Goal: Task Accomplishment & Management: Use online tool/utility

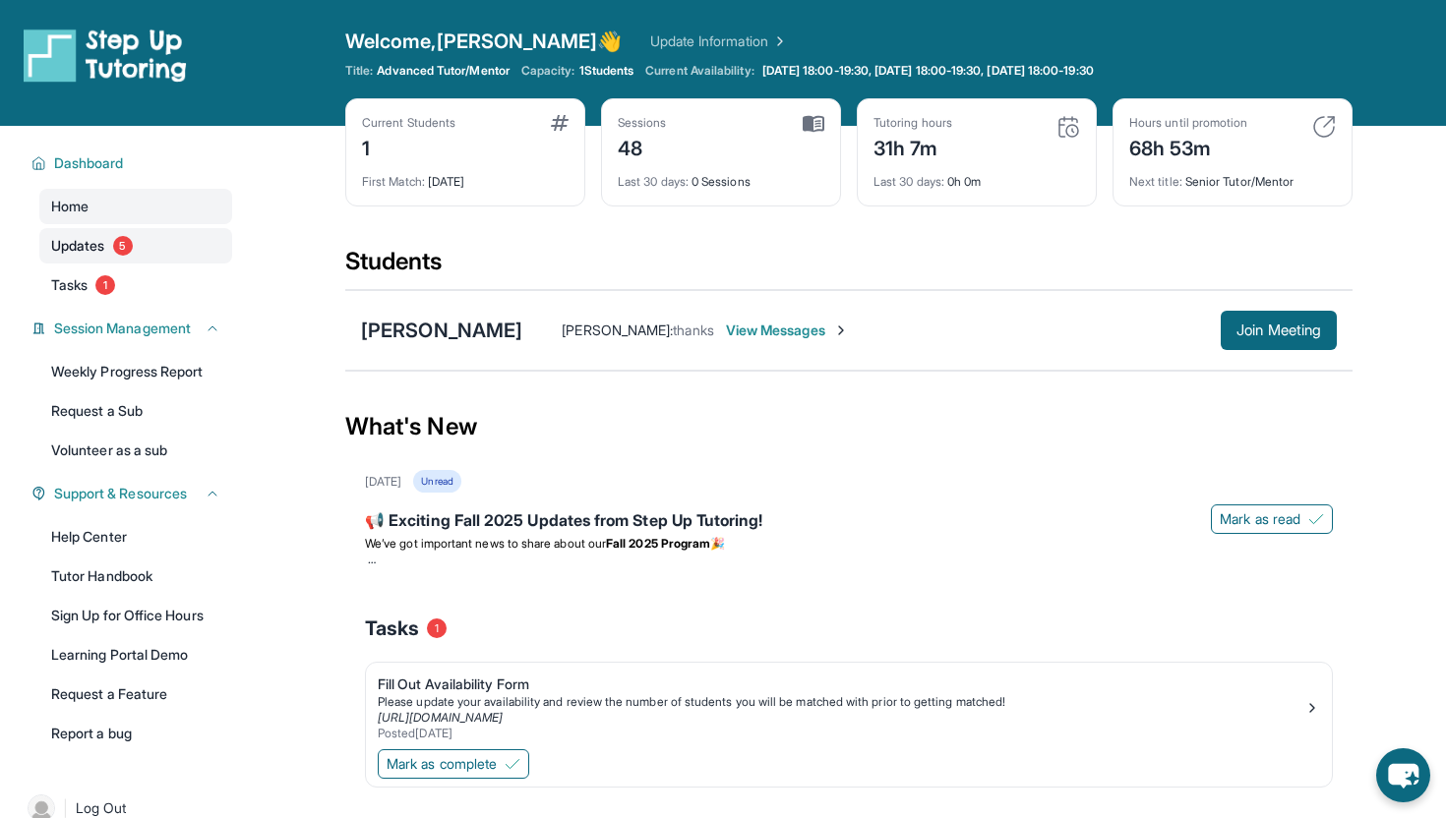
click at [153, 244] on link "Updates 5" at bounding box center [135, 245] width 193 height 35
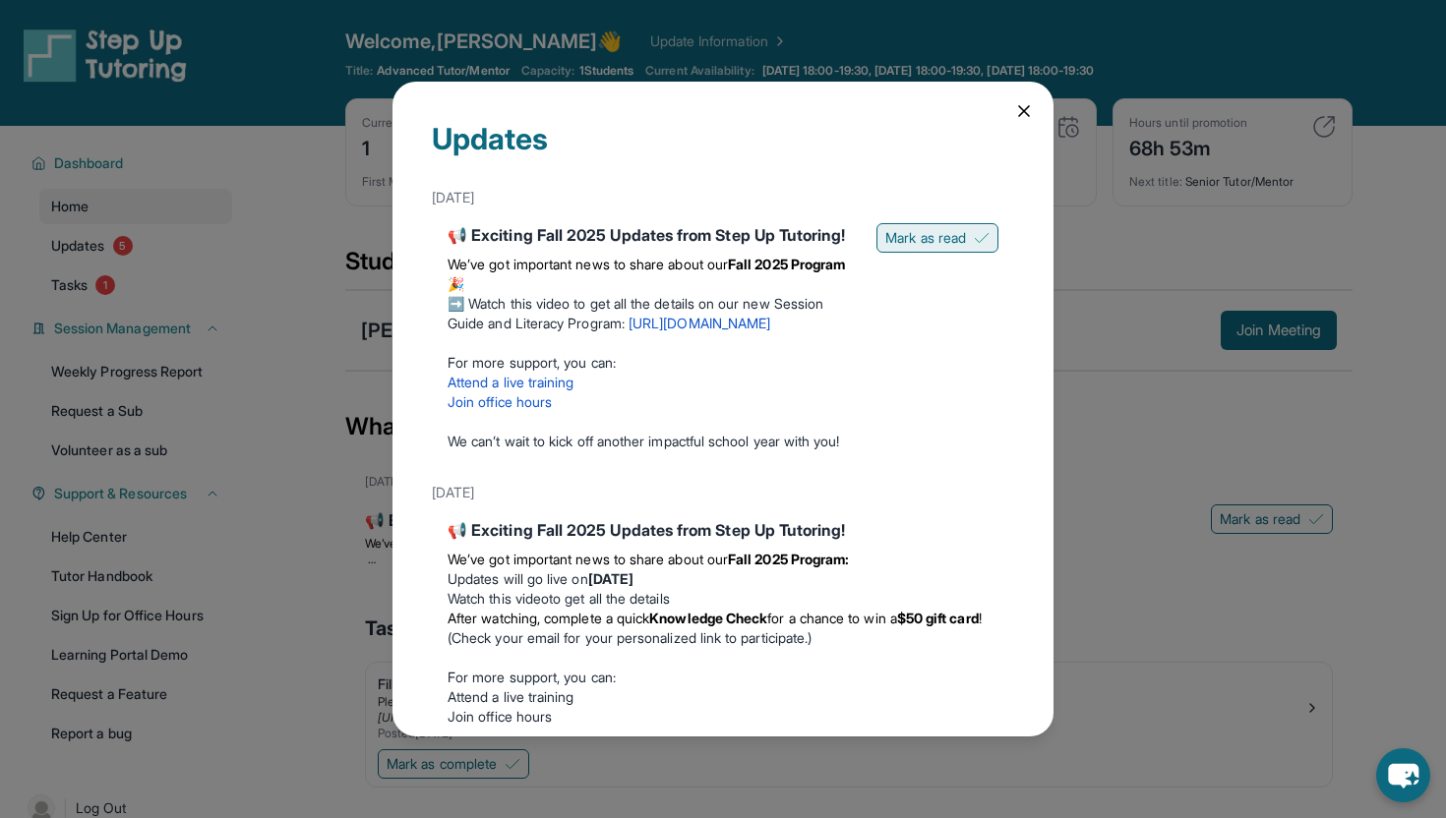
click at [956, 235] on span "Mark as read" at bounding box center [925, 238] width 81 height 20
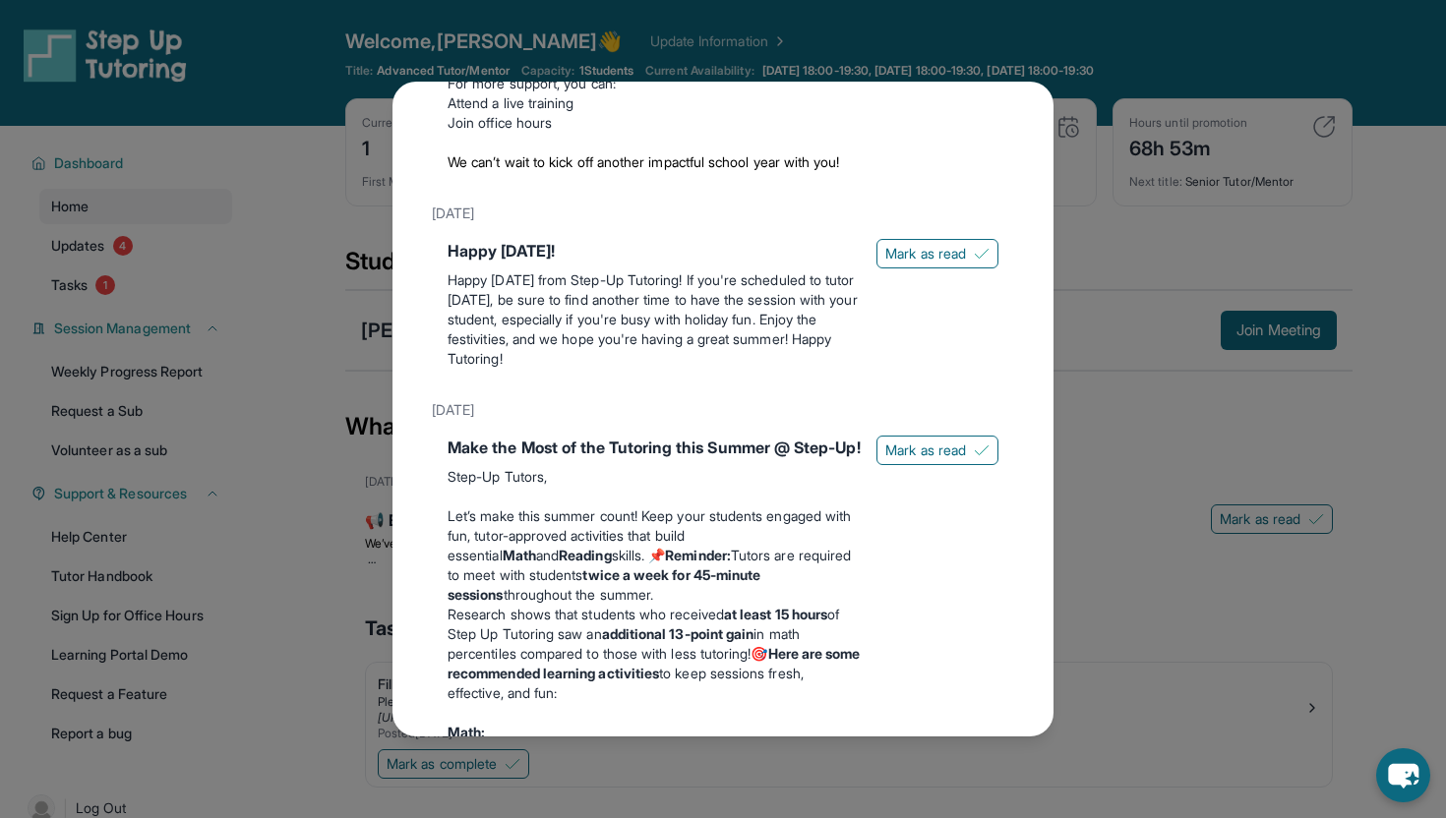
scroll to position [635, 0]
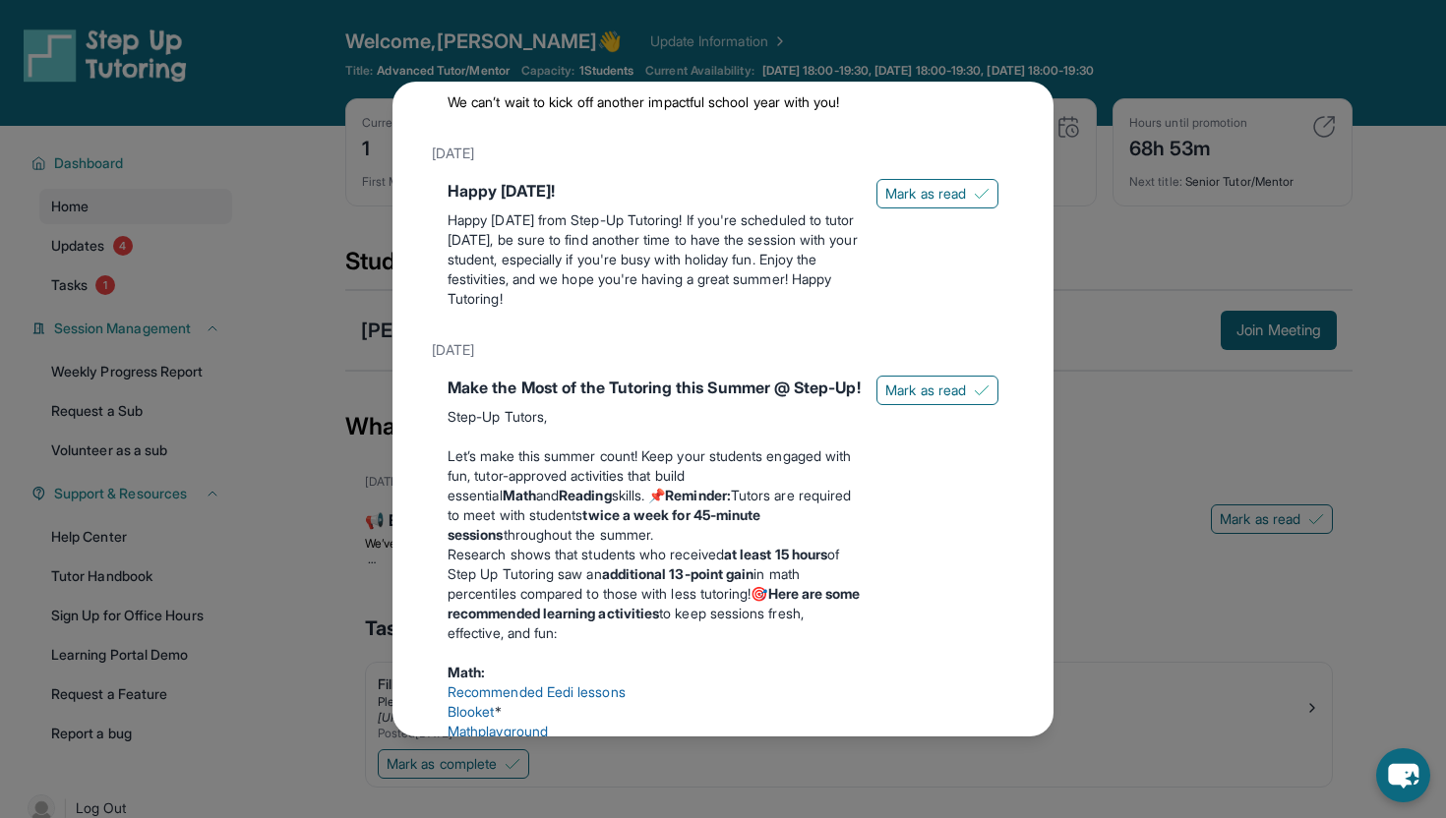
click at [1196, 602] on div "Updates [DATE] 📢 Exciting Fall 2025 Updates from Step Up Tutoring! We’ve got im…" at bounding box center [723, 409] width 1446 height 818
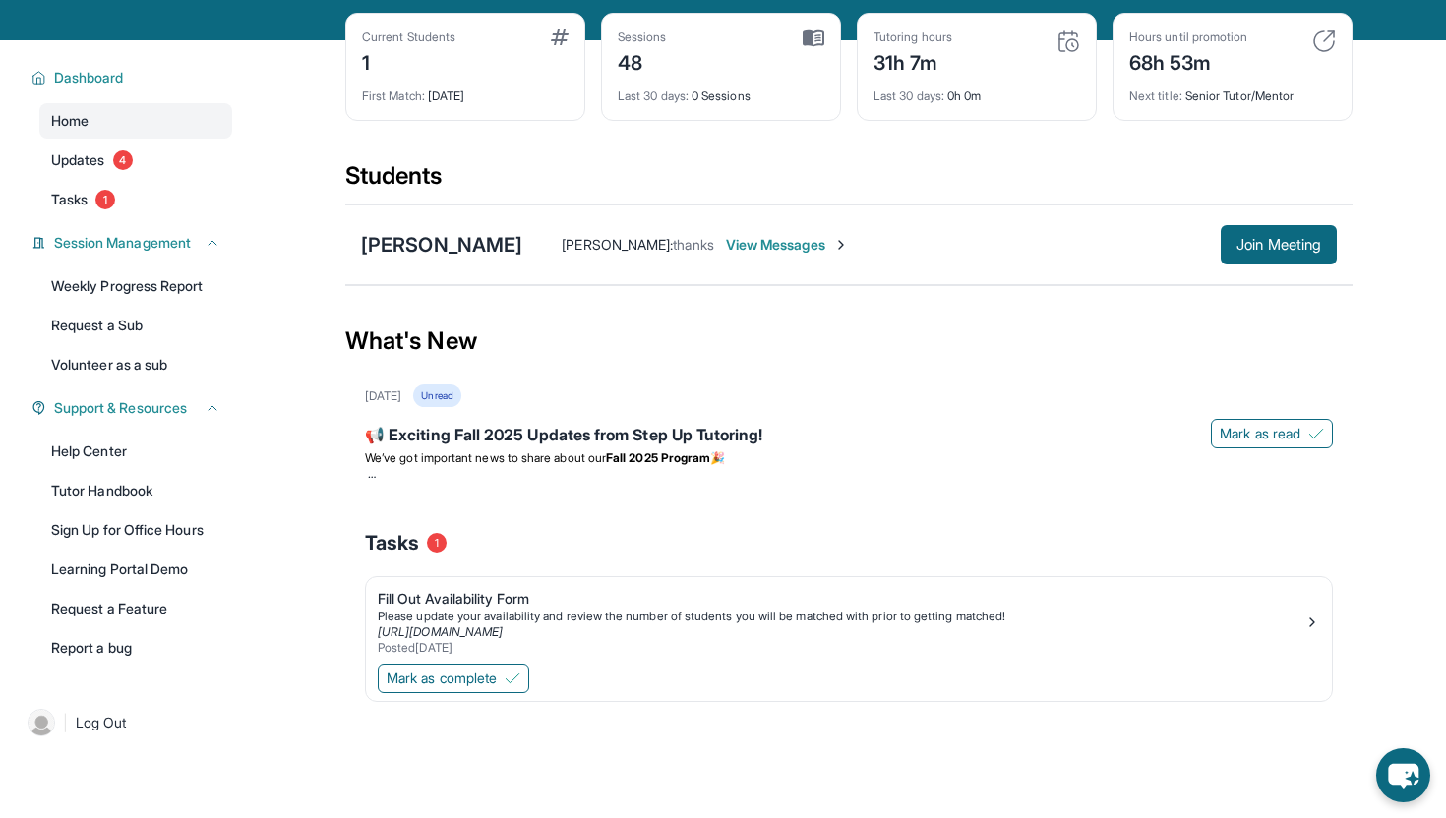
scroll to position [102, 0]
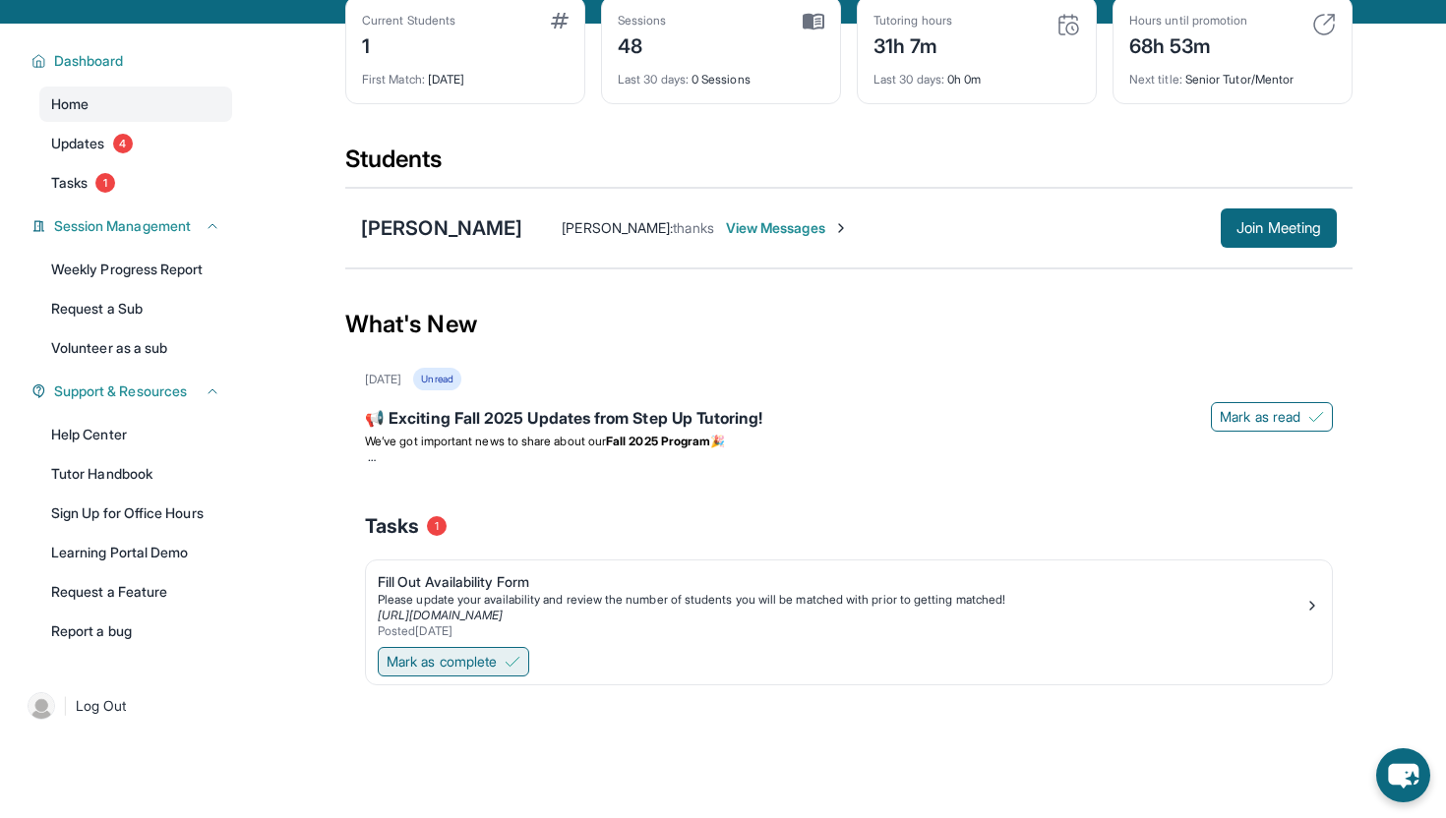
click at [450, 653] on span "Mark as complete" at bounding box center [442, 662] width 110 height 20
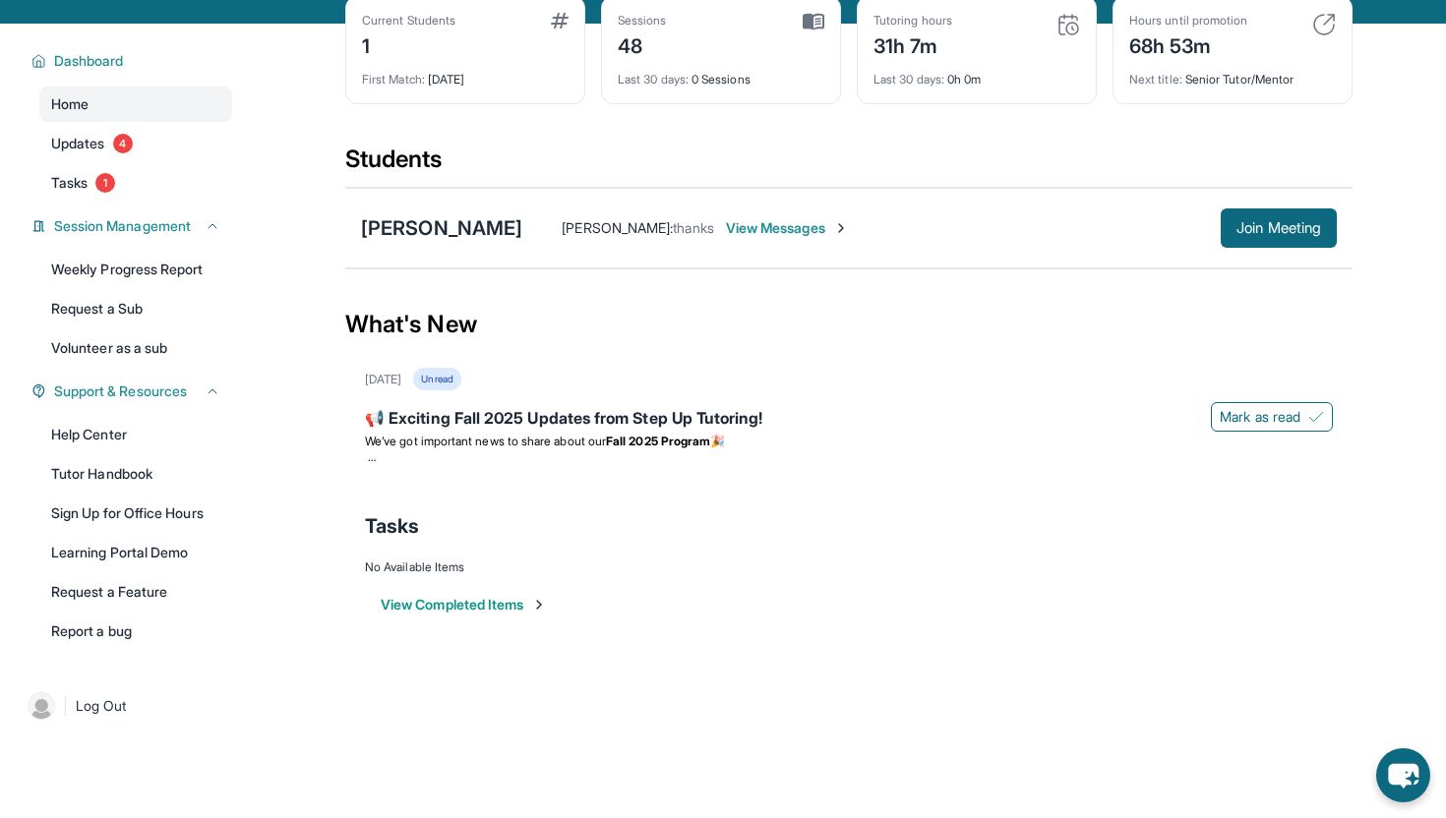
scroll to position [0, 0]
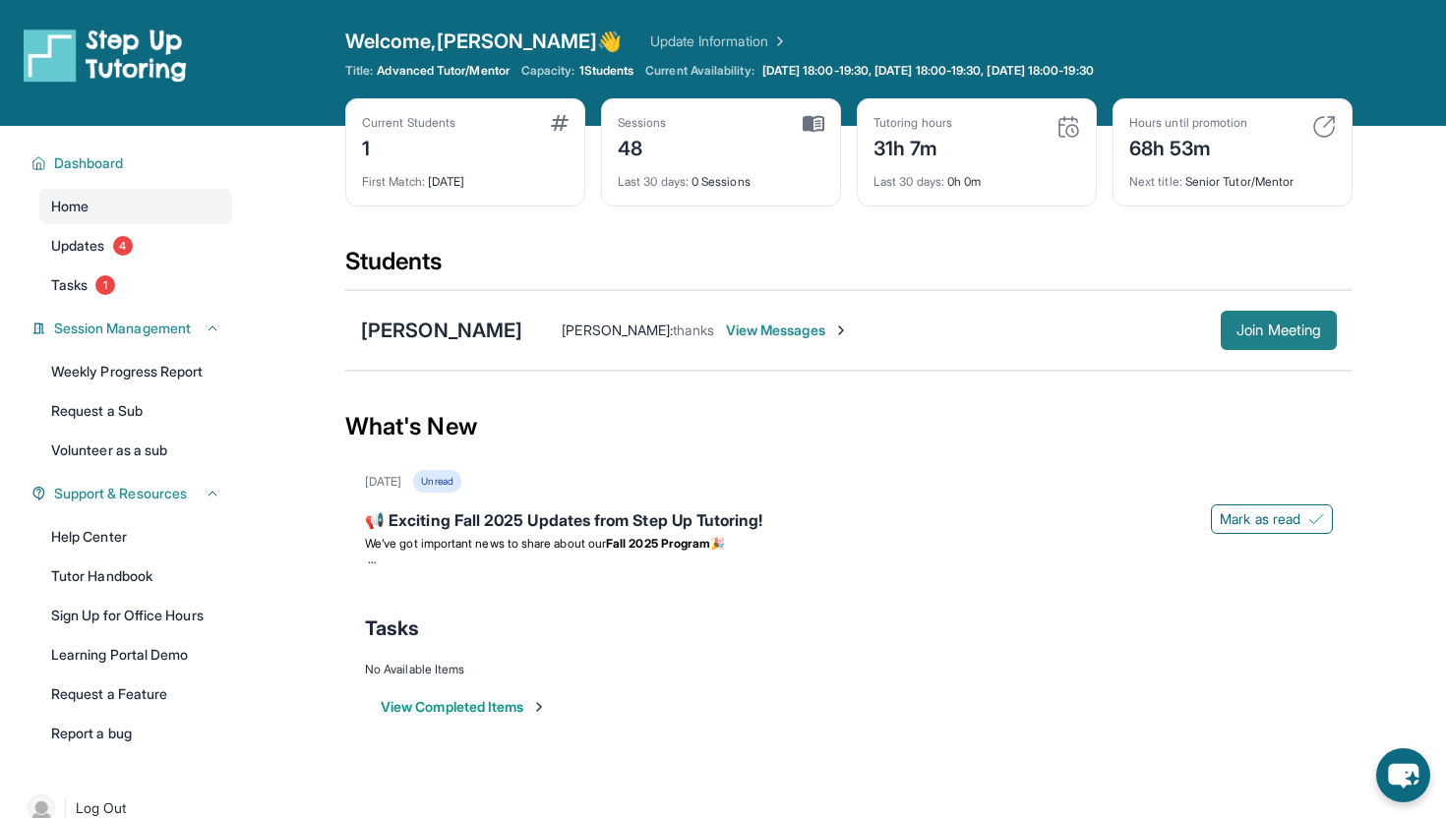
click at [1250, 345] on button "Join Meeting" at bounding box center [1279, 330] width 116 height 39
click at [438, 332] on div "[PERSON_NAME]" at bounding box center [441, 331] width 161 height 28
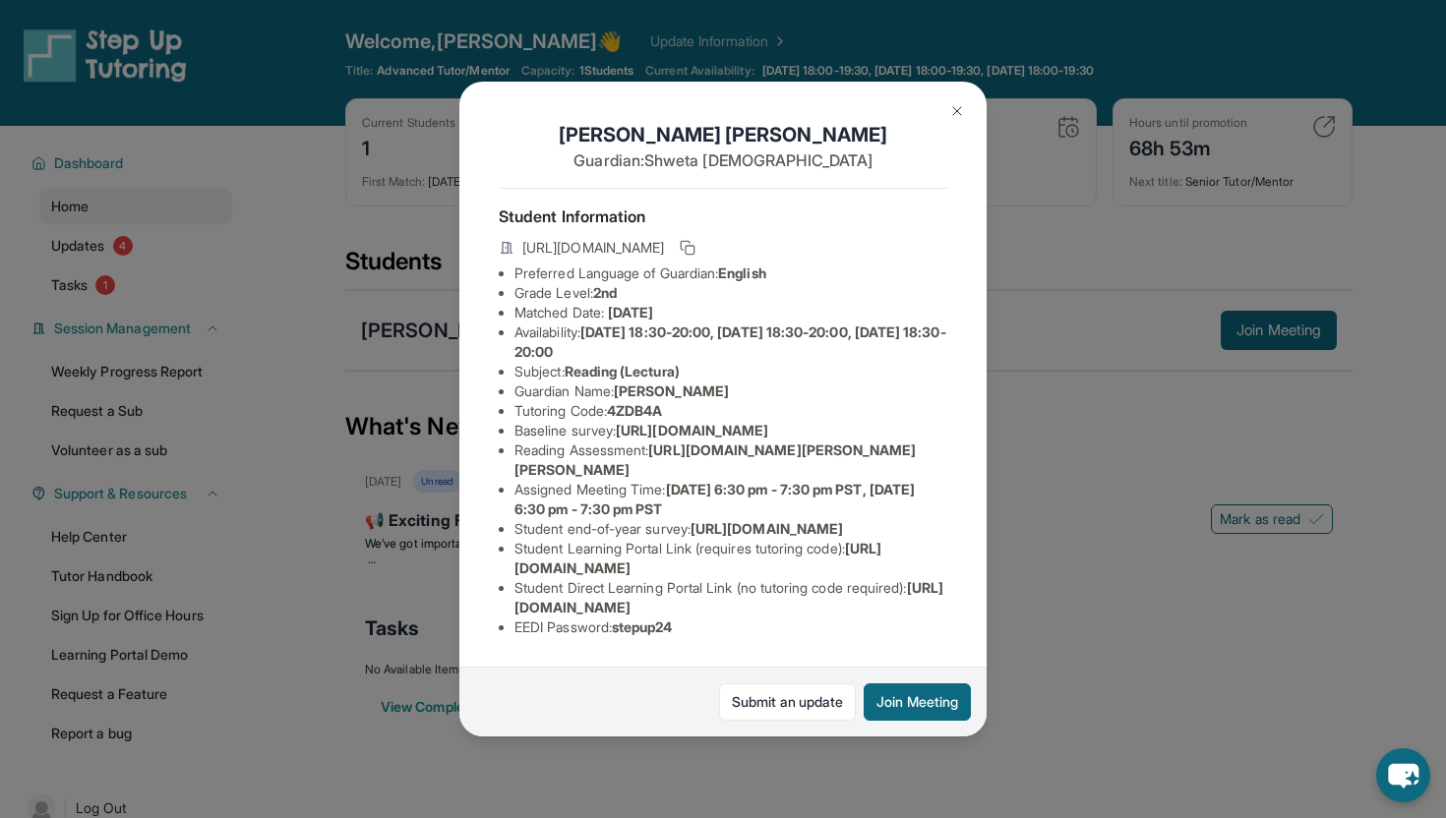
scroll to position [133, 0]
drag, startPoint x: 761, startPoint y: 347, endPoint x: 532, endPoint y: 335, distance: 229.5
click at [532, 421] on li "Baseline survey : [URL][DOMAIN_NAME]" at bounding box center [731, 431] width 433 height 20
click at [513, 320] on ul "Preferred Language of Guardian: English Grade Level: 2nd Matched Date: [DATE] A…" at bounding box center [723, 451] width 449 height 374
drag, startPoint x: 513, startPoint y: 320, endPoint x: 770, endPoint y: 341, distance: 258.6
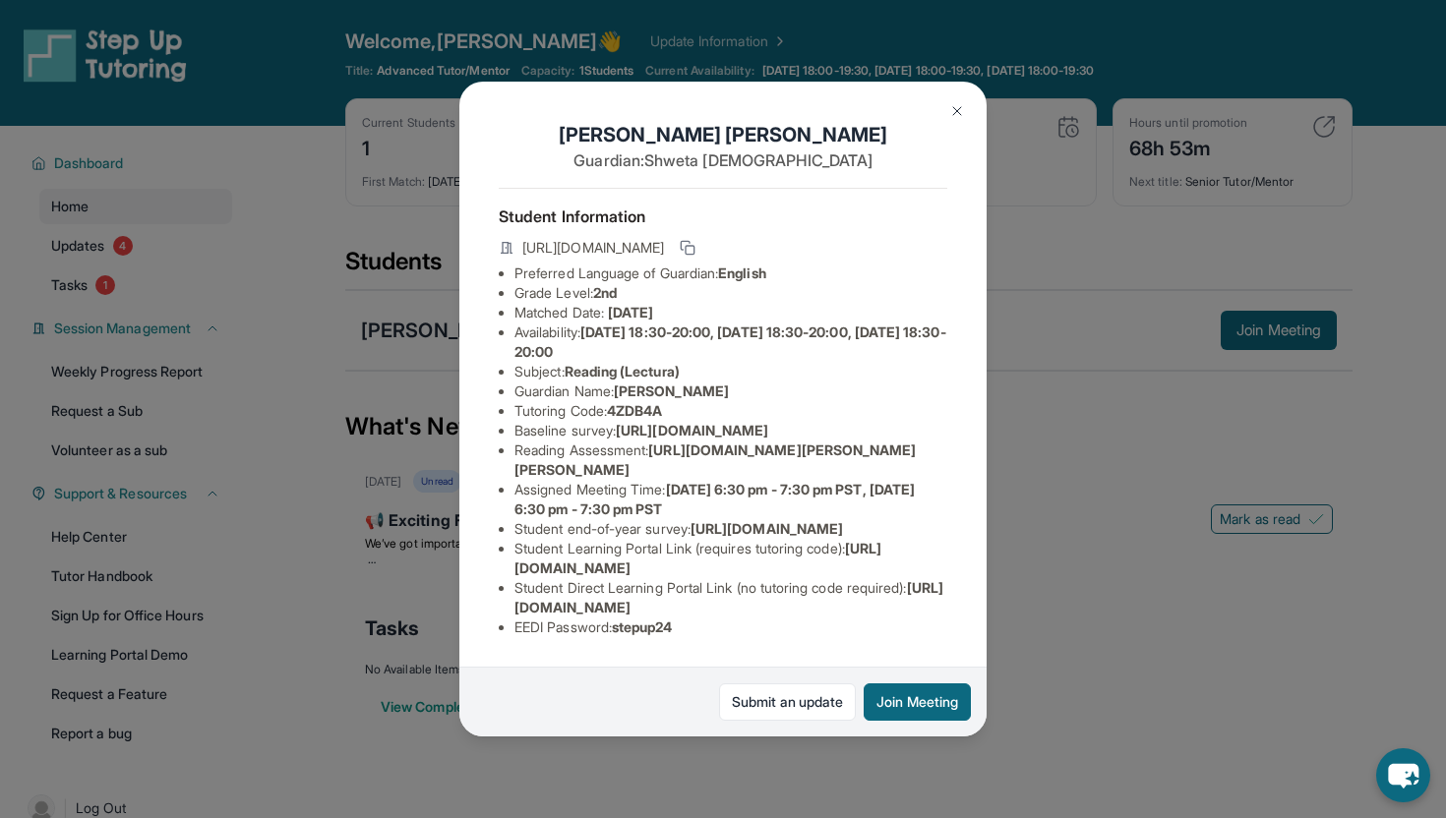
click at [770, 341] on ul "Preferred Language of Guardian: English Grade Level: 2nd Matched Date: [DATE] A…" at bounding box center [723, 451] width 449 height 374
copy span "[URL][DOMAIN_NAME]"
click at [331, 224] on div "[PERSON_NAME] Guardian: [PERSON_NAME] Student Information [URL][DOMAIN_NAME] Pr…" at bounding box center [723, 409] width 1446 height 818
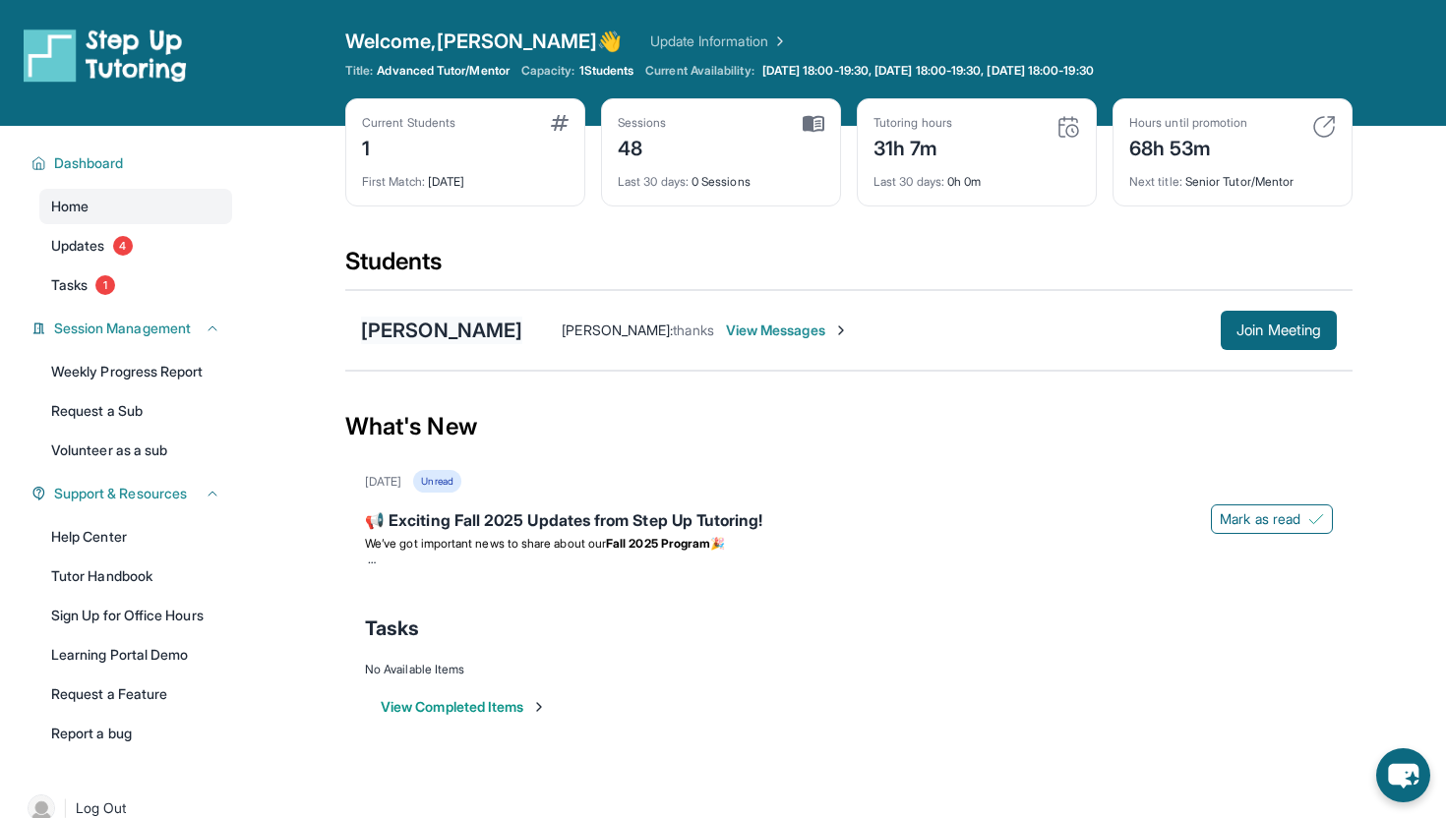
click at [409, 331] on div "[PERSON_NAME]" at bounding box center [441, 331] width 161 height 28
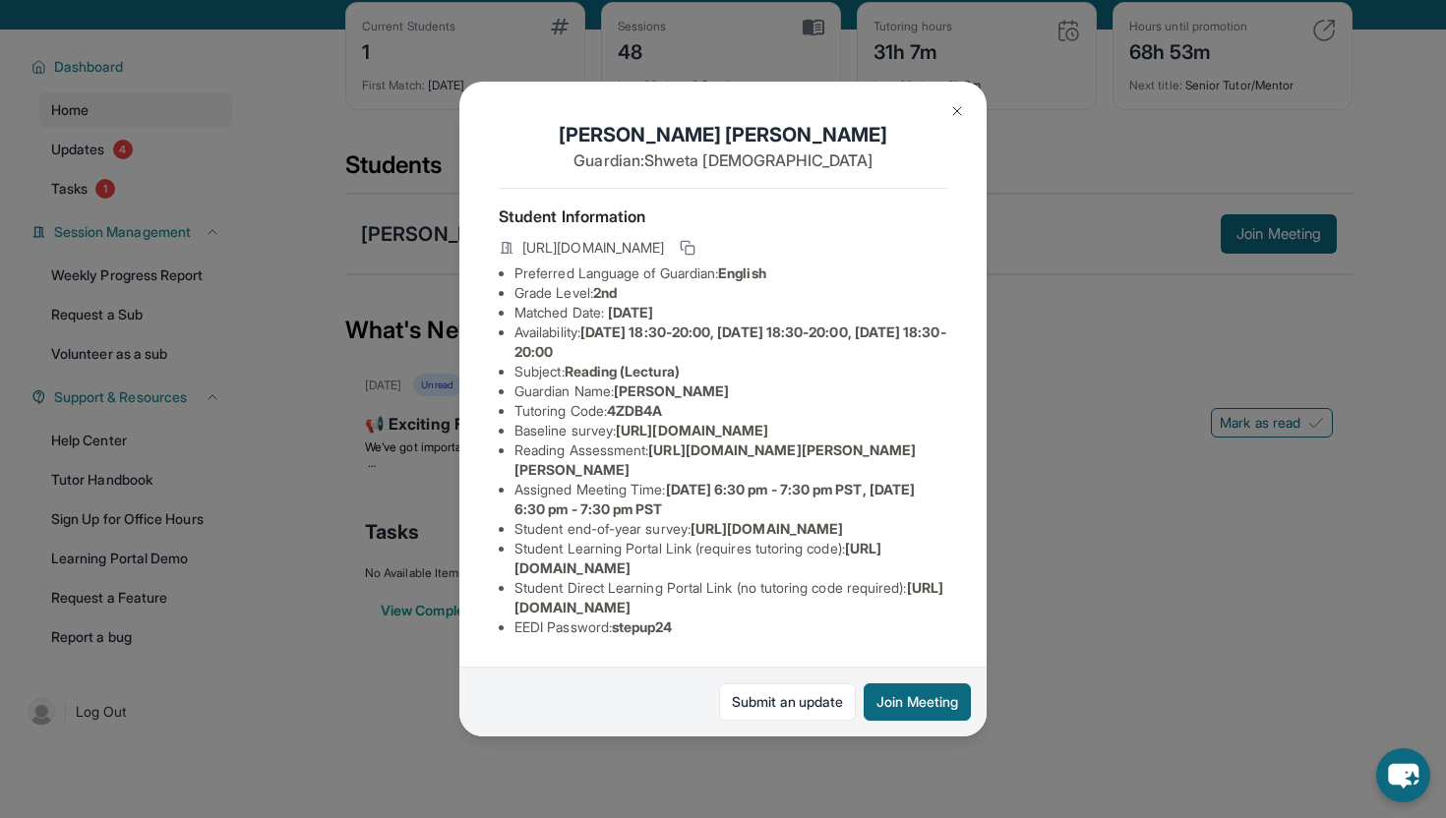
scroll to position [0, 0]
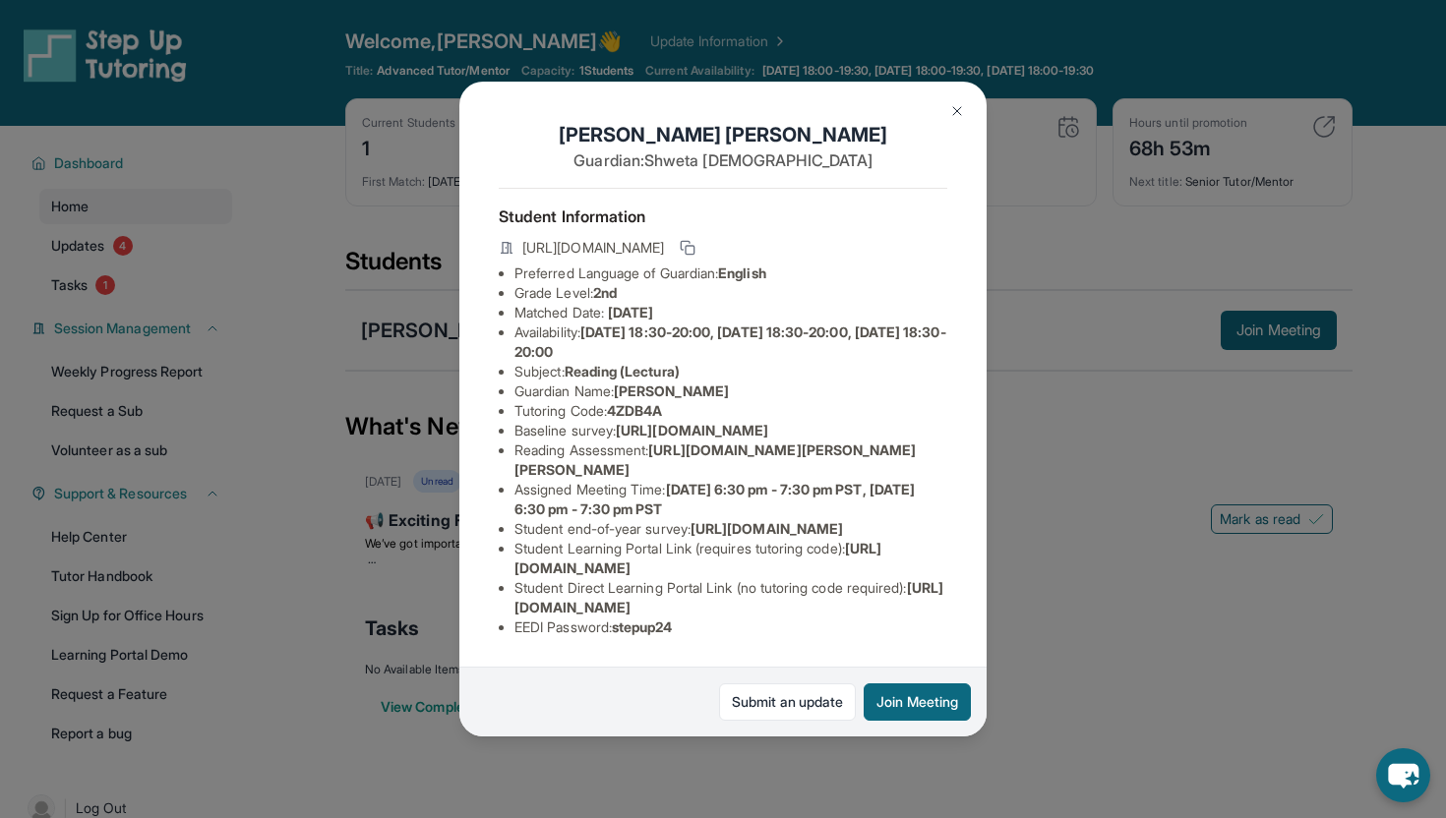
click at [957, 105] on img at bounding box center [957, 111] width 16 height 16
